Goal: Task Accomplishment & Management: Use online tool/utility

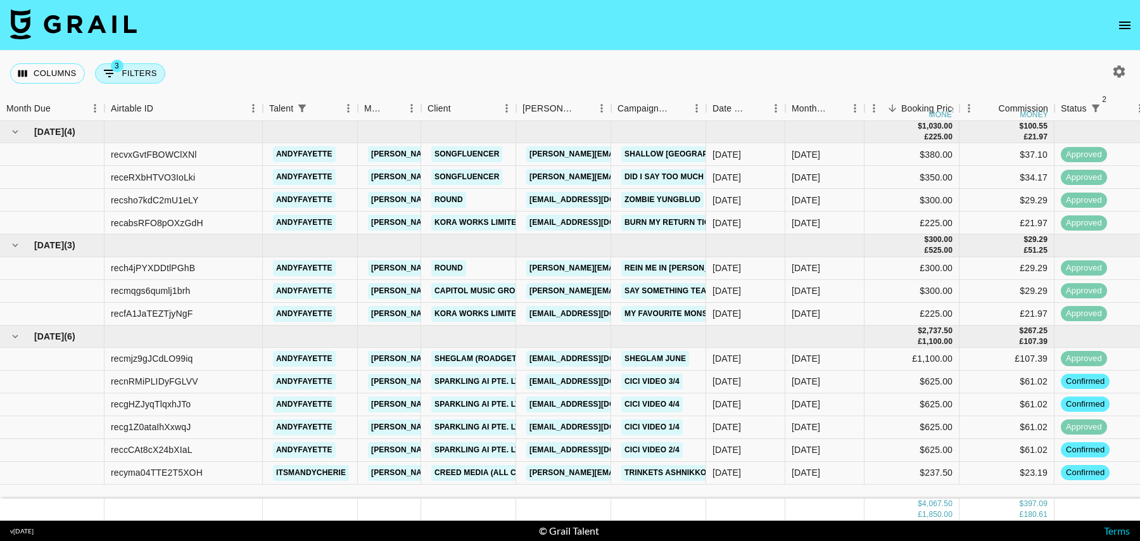
click at [140, 73] on button "3 Filters" at bounding box center [130, 73] width 70 height 20
select select "status"
select select "isNotAnyOf"
select select "status"
select select "isNotAnyOf"
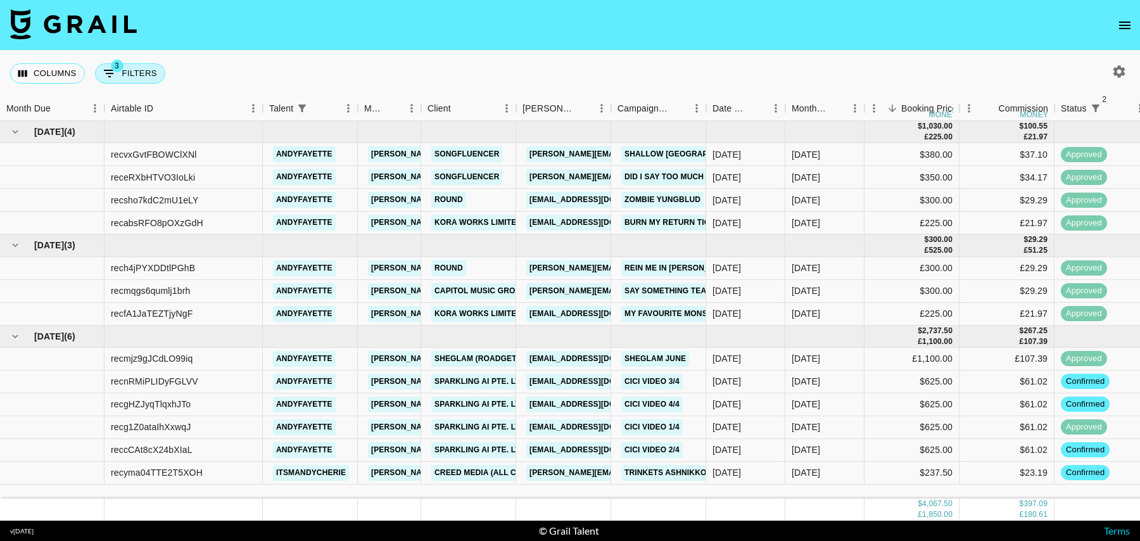
select select "talentName"
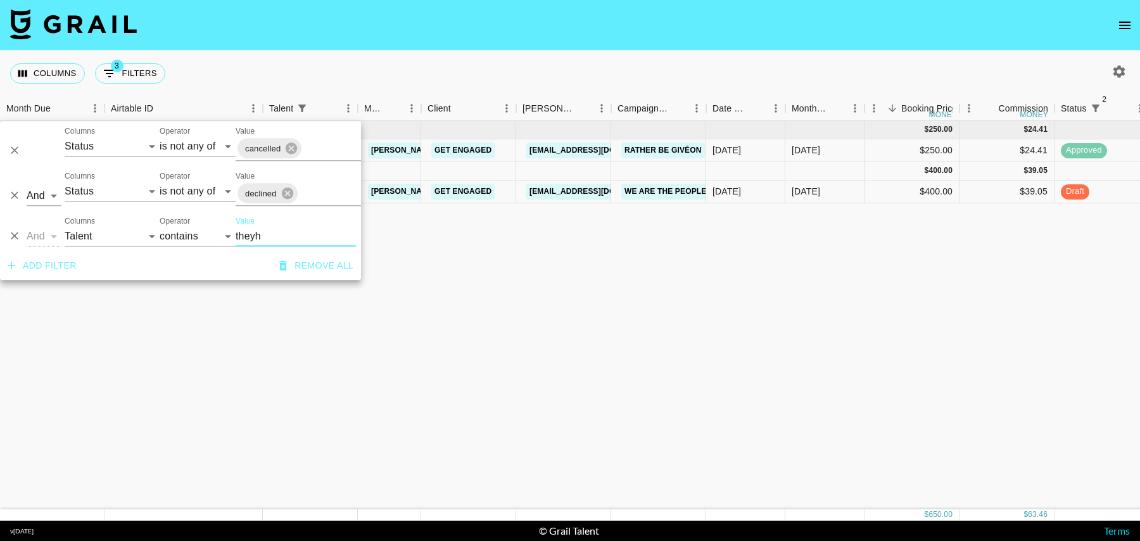
type input "theyh"
click at [884, 179] on div "$ 400.00" at bounding box center [912, 171] width 95 height 18
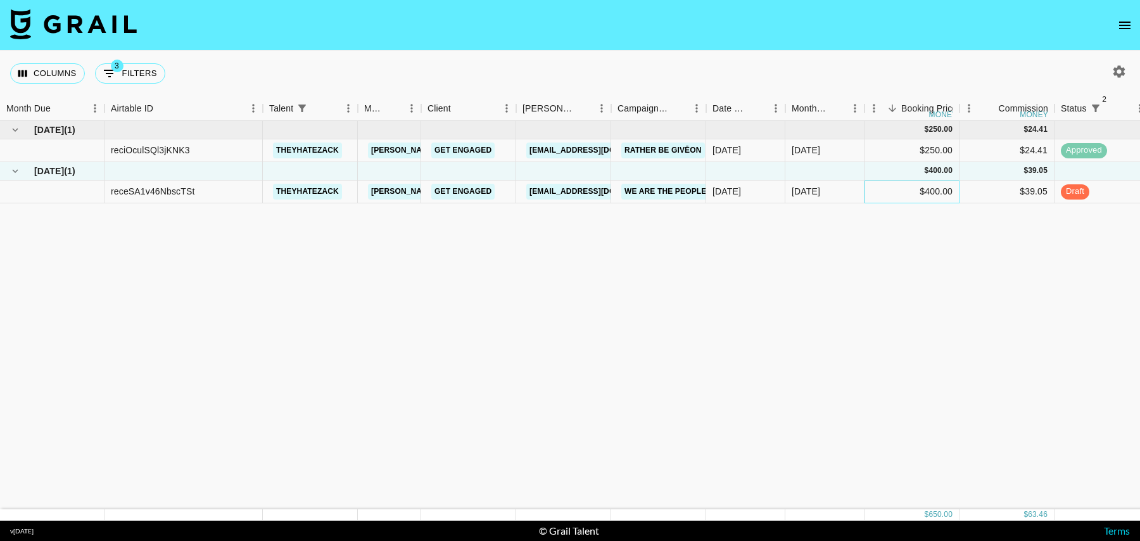
click at [902, 194] on div "$400.00" at bounding box center [912, 192] width 95 height 23
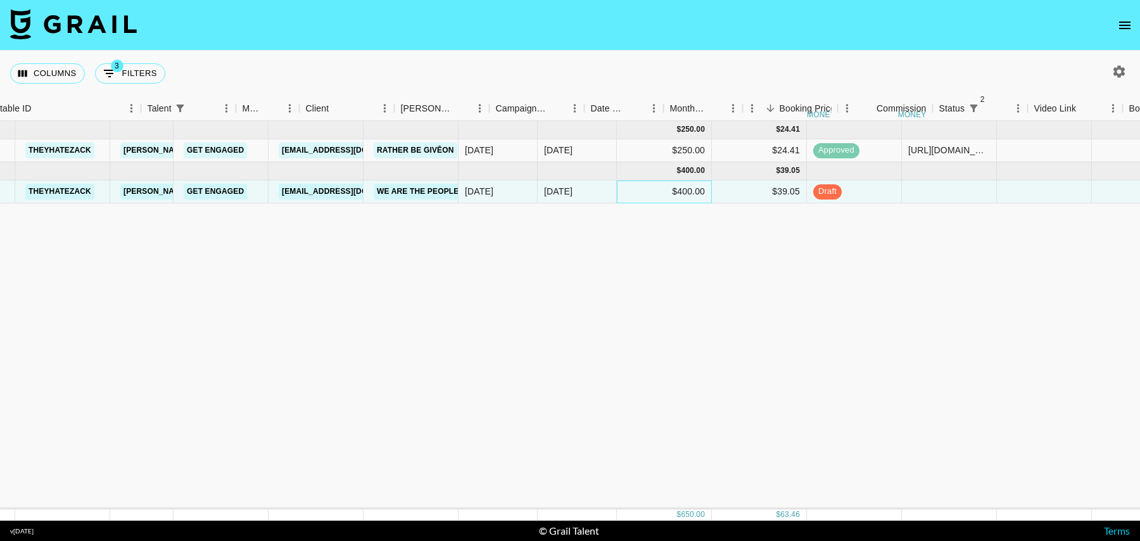
scroll to position [0, 273]
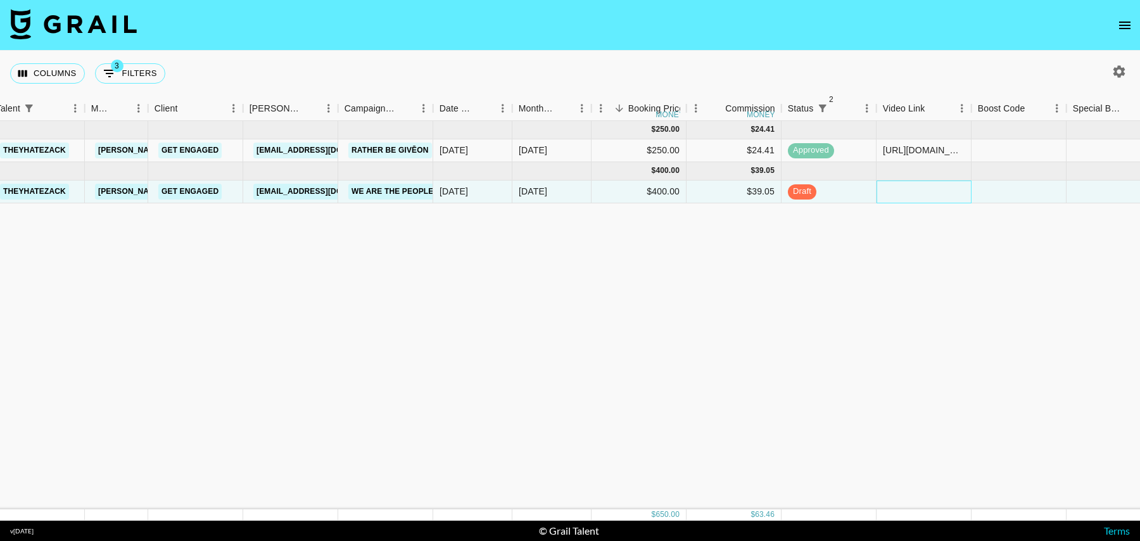
click at [910, 192] on div at bounding box center [924, 192] width 95 height 23
type input "[URL][DOMAIN_NAME]"
click at [1031, 184] on div at bounding box center [1019, 192] width 95 height 23
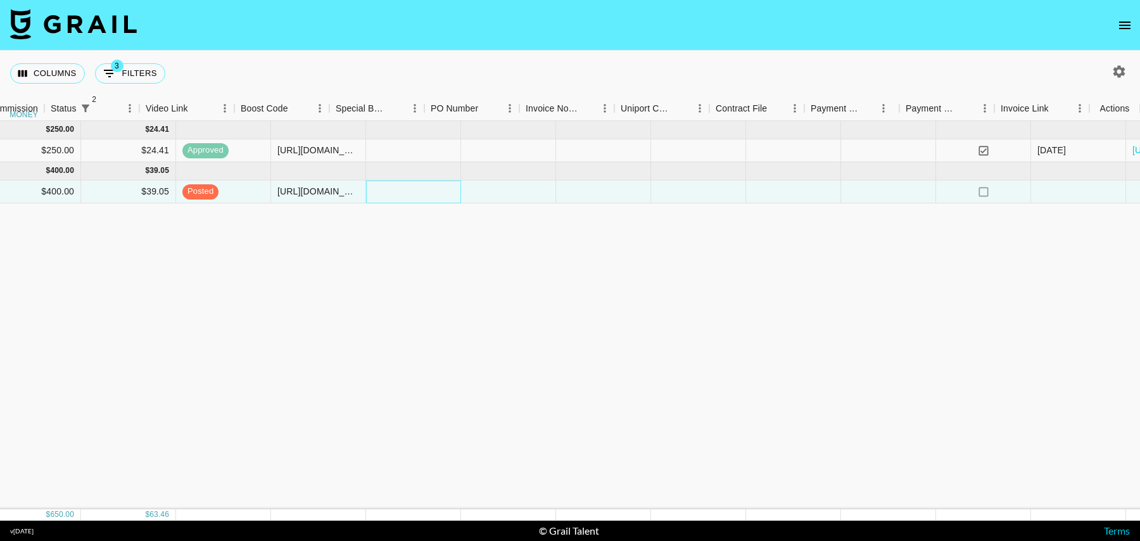
scroll to position [0, 1010]
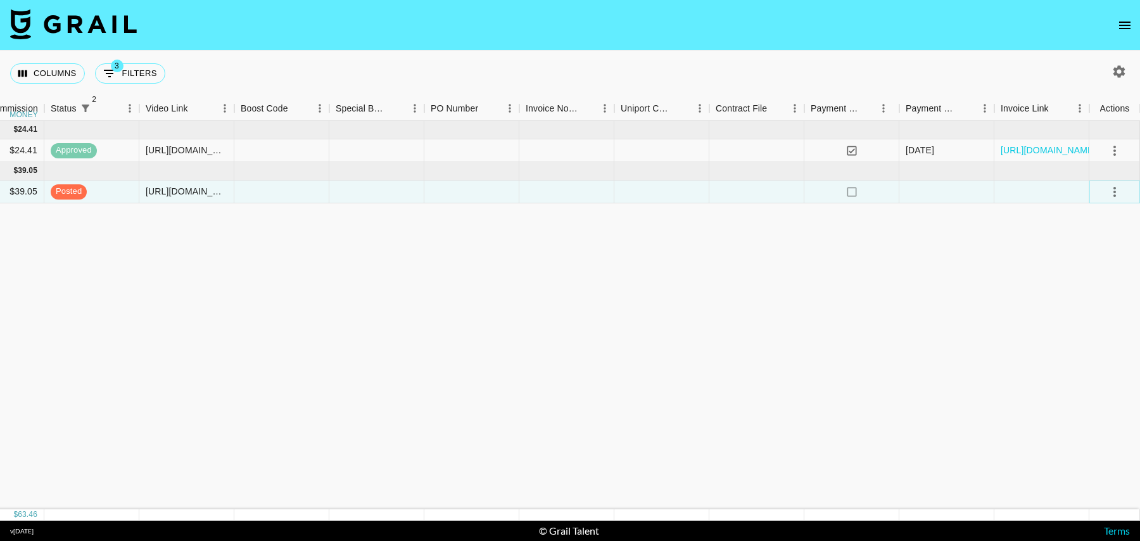
click at [1112, 196] on icon "select merge strategy" at bounding box center [1114, 191] width 15 height 15
click at [1093, 307] on div "Approve" at bounding box center [1087, 309] width 39 height 15
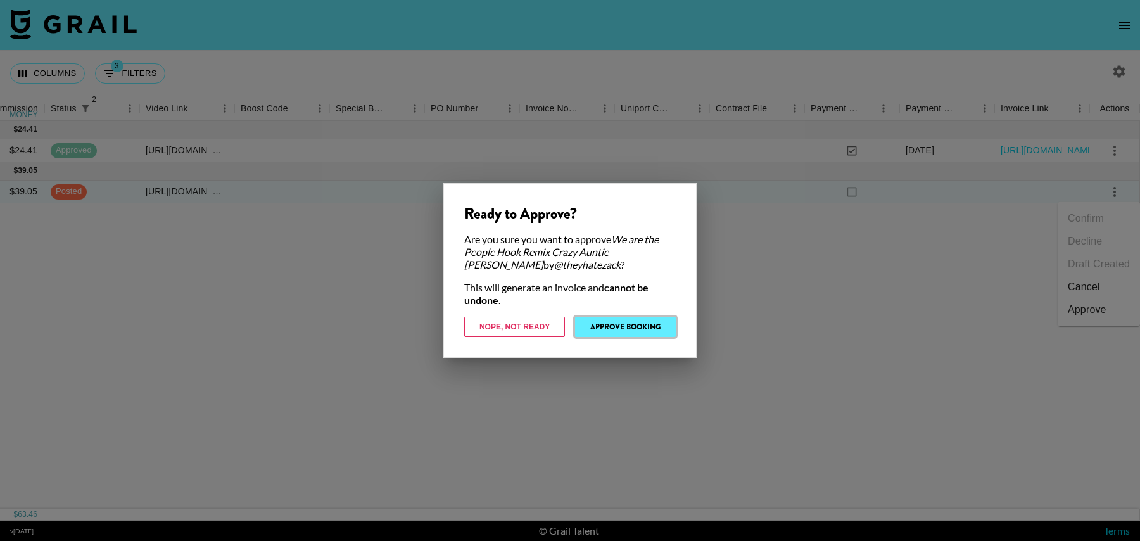
click at [632, 335] on button "Approve Booking" at bounding box center [625, 327] width 101 height 20
